Goal: Transaction & Acquisition: Download file/media

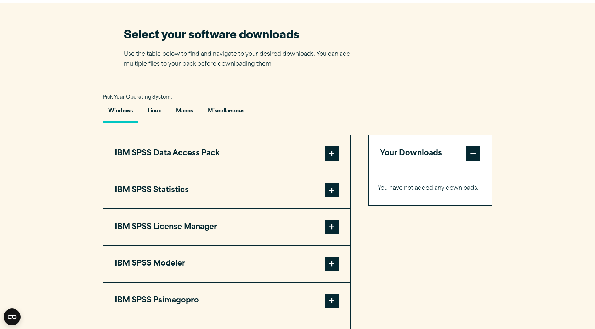
scroll to position [440, 0]
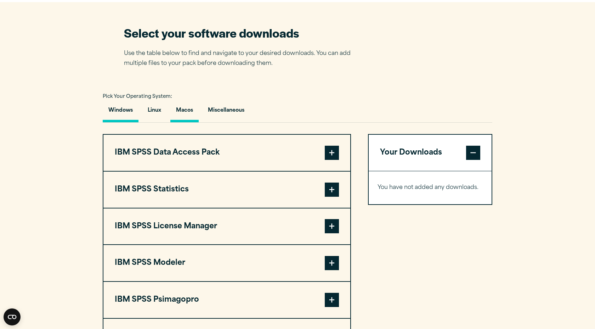
click at [186, 115] on button "Macos" at bounding box center [184, 112] width 28 height 20
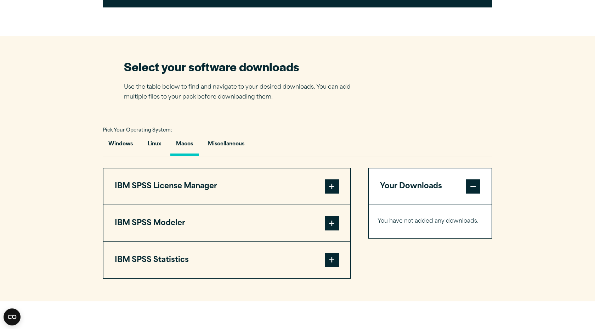
scroll to position [404, 0]
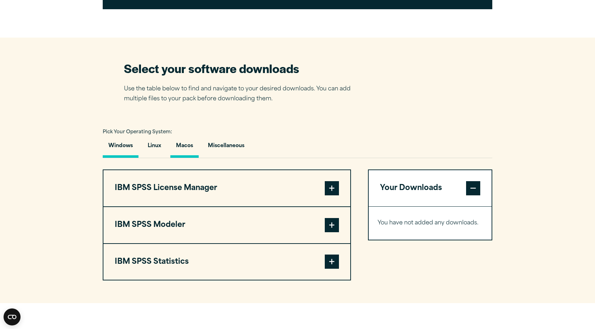
click at [131, 150] on button "Windows" at bounding box center [121, 147] width 36 height 20
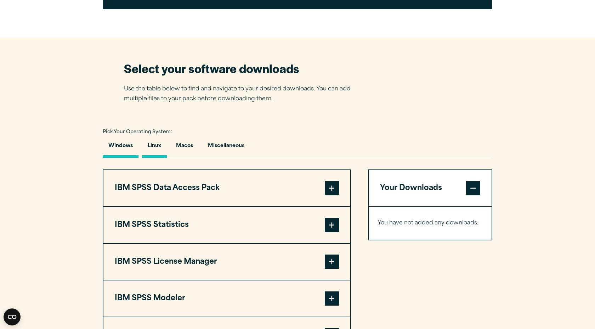
click at [165, 147] on button "Linux" at bounding box center [154, 147] width 25 height 20
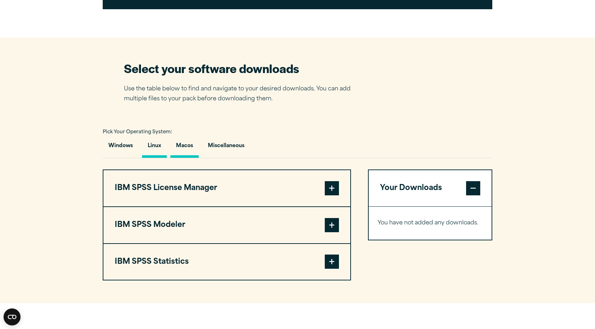
click at [188, 148] on button "Macos" at bounding box center [184, 147] width 28 height 20
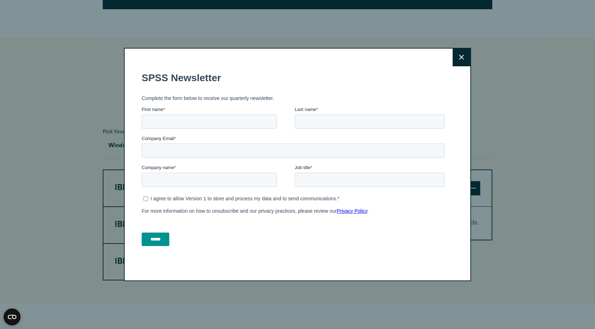
click at [452, 64] on div "Close" at bounding box center [297, 164] width 347 height 233
click at [456, 64] on button "Close" at bounding box center [461, 58] width 18 height 18
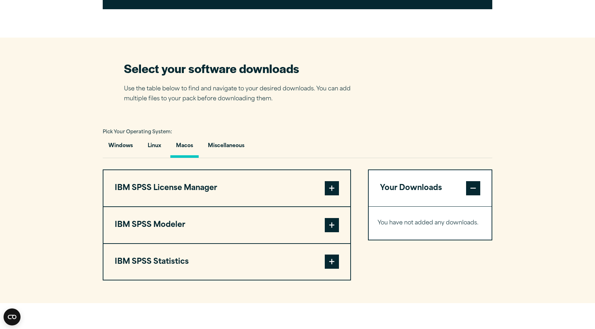
scroll to position [399, 0]
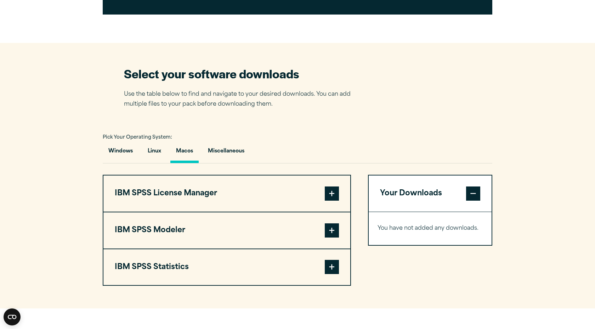
click at [223, 195] on button "IBM SPSS License Manager" at bounding box center [226, 193] width 247 height 36
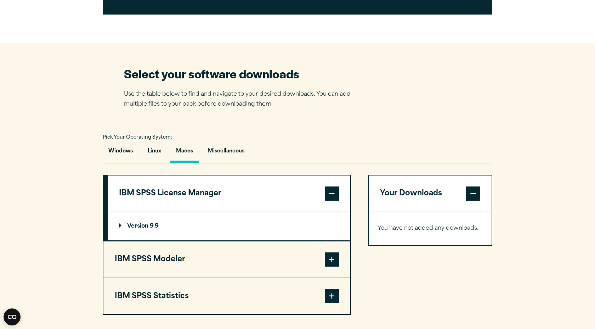
click at [223, 195] on button "IBM SPSS License Manager" at bounding box center [229, 193] width 243 height 36
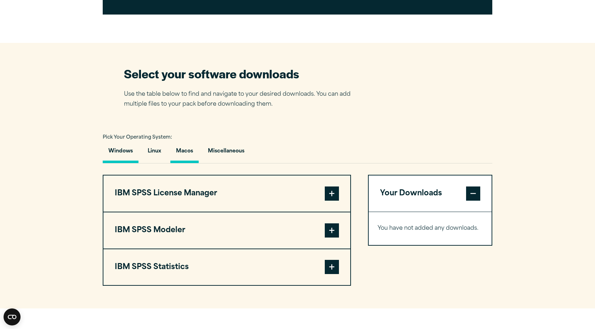
click at [126, 154] on button "Windows" at bounding box center [121, 153] width 36 height 20
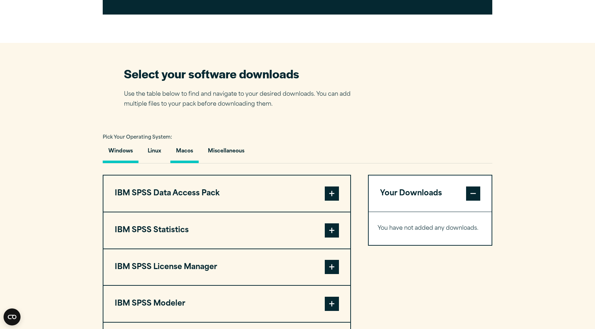
click at [181, 155] on button "Macos" at bounding box center [184, 153] width 28 height 20
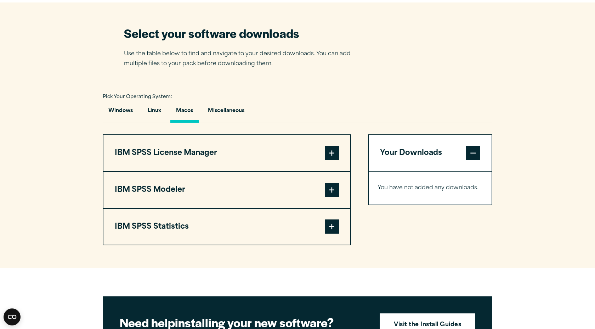
scroll to position [440, 0]
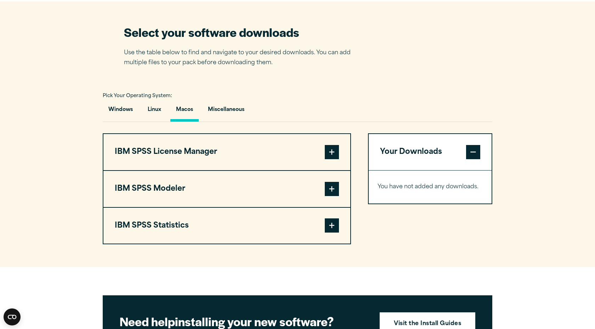
click at [217, 230] on button "IBM SPSS Statistics" at bounding box center [226, 225] width 247 height 36
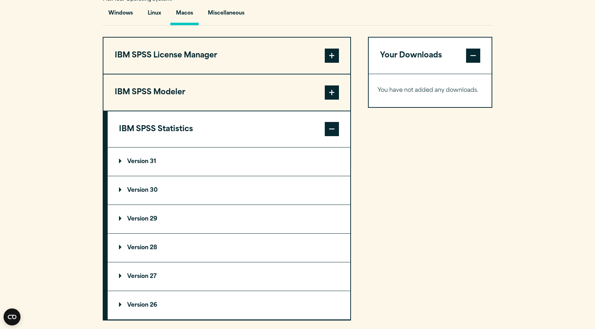
scroll to position [538, 0]
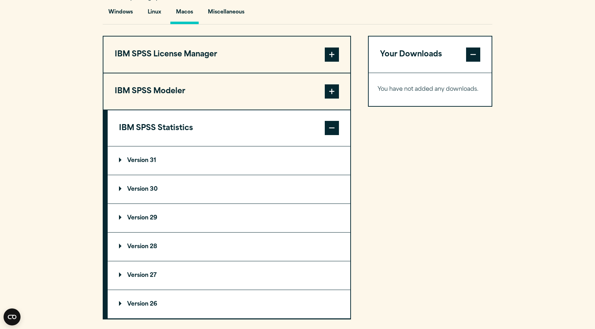
click at [176, 226] on summary "Version 29" at bounding box center [229, 218] width 243 height 28
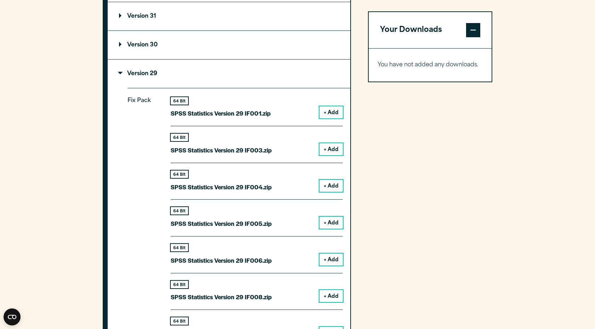
scroll to position [683, 0]
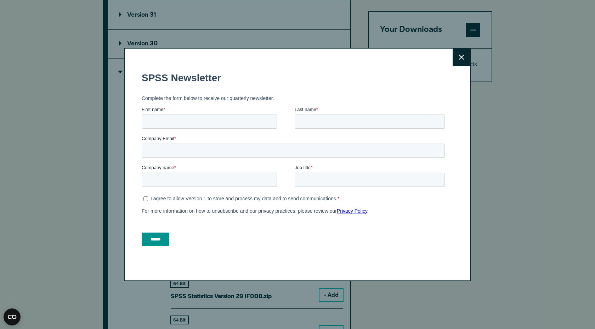
click at [458, 58] on button "Close" at bounding box center [461, 58] width 18 height 18
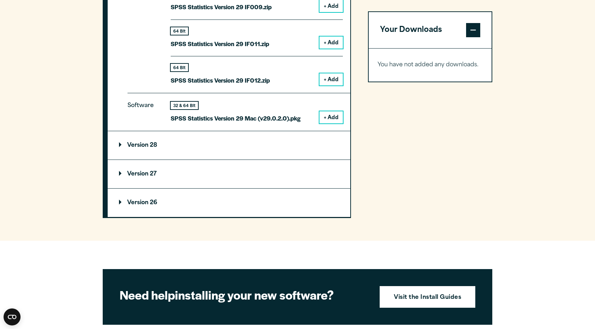
scroll to position [1009, 0]
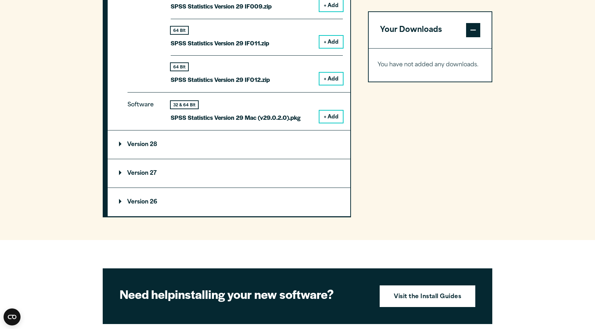
click at [329, 118] on button "+ Add" at bounding box center [330, 116] width 23 height 12
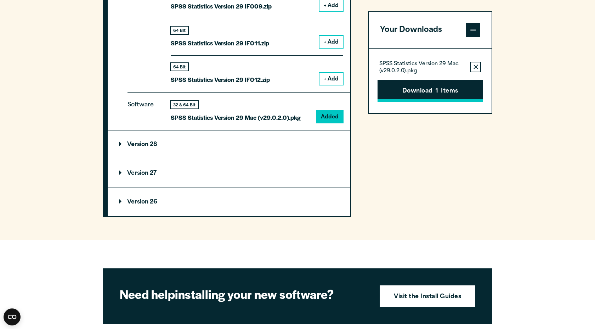
click at [424, 94] on button "Download 1 Items" at bounding box center [429, 91] width 105 height 22
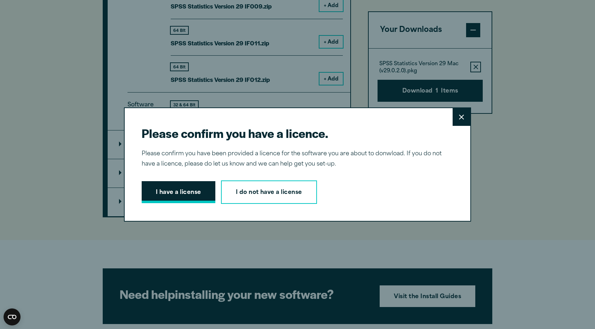
click at [201, 194] on button "I have a license" at bounding box center [179, 192] width 74 height 22
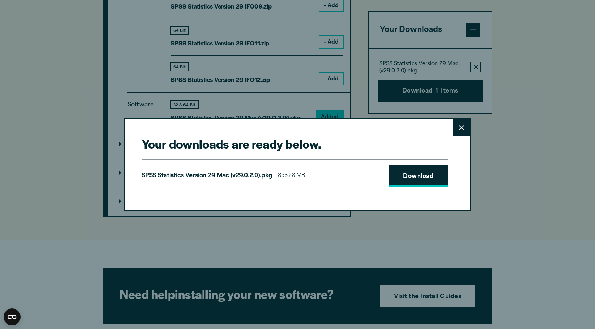
click at [401, 176] on link "Download" at bounding box center [418, 176] width 59 height 22
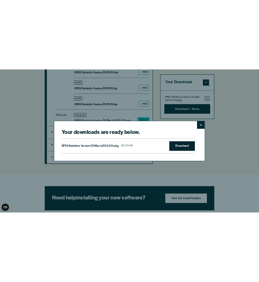
scroll to position [1006, 0]
